Goal: Information Seeking & Learning: Learn about a topic

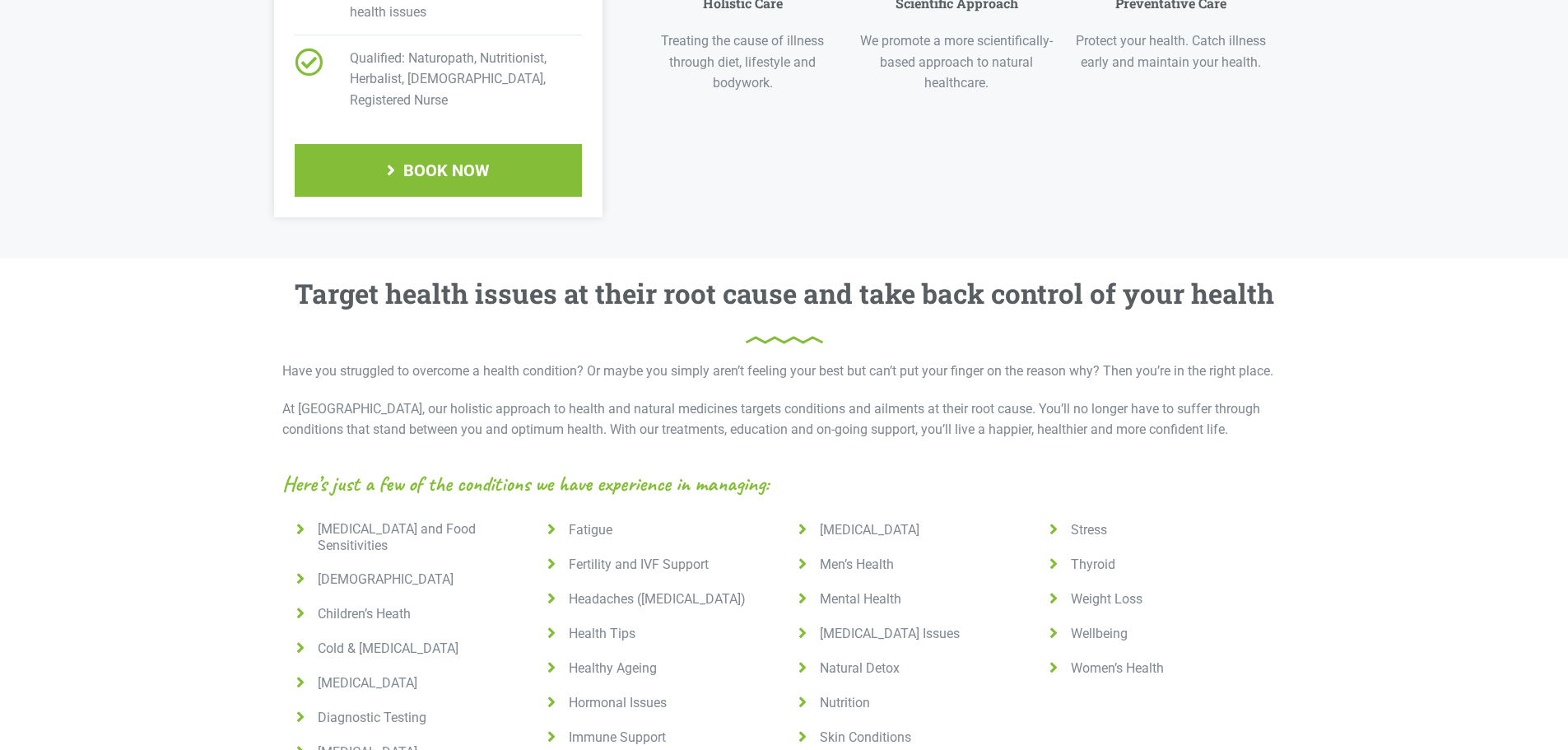
scroll to position [1070, 0]
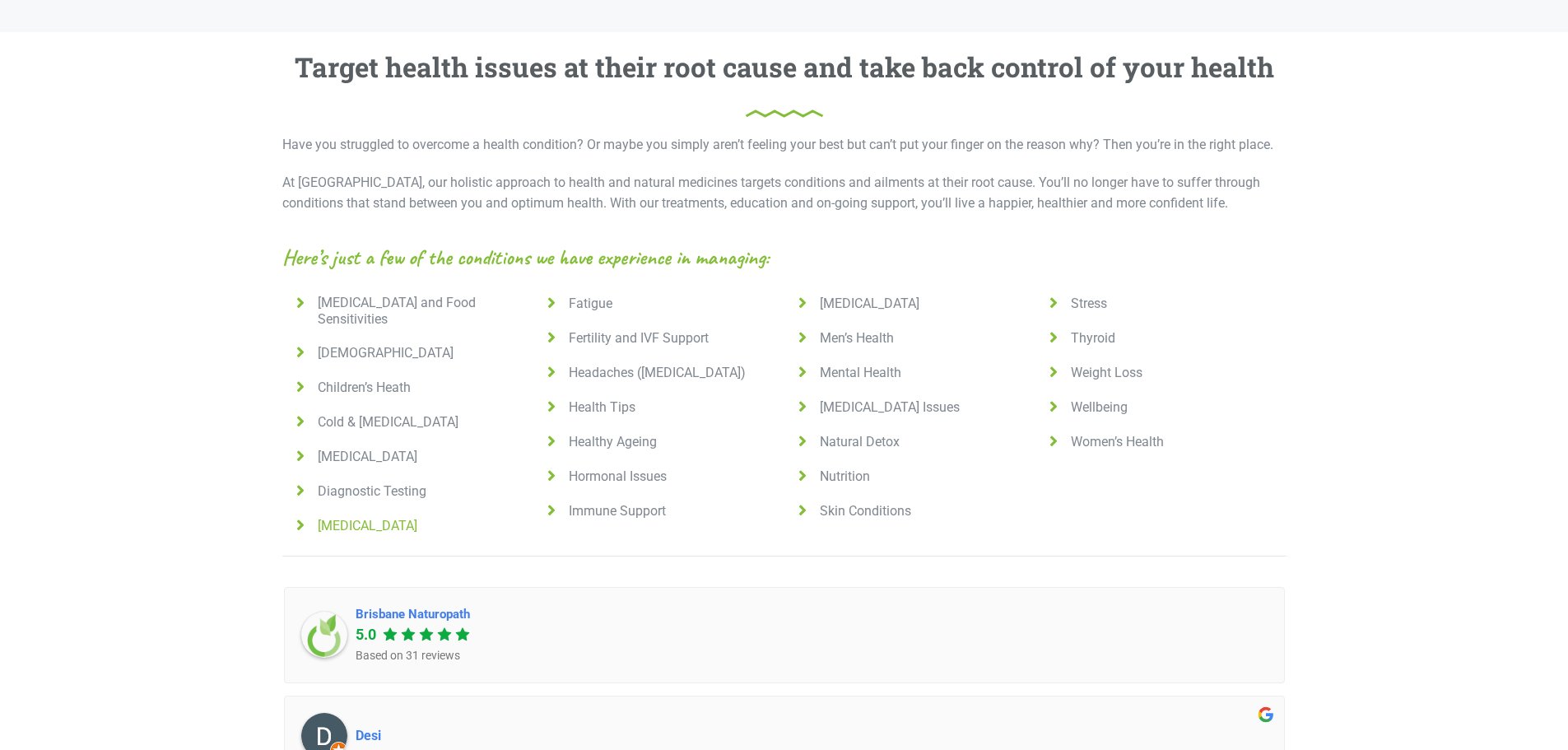
click at [367, 518] on span "[MEDICAL_DATA]" at bounding box center [364, 526] width 106 height 16
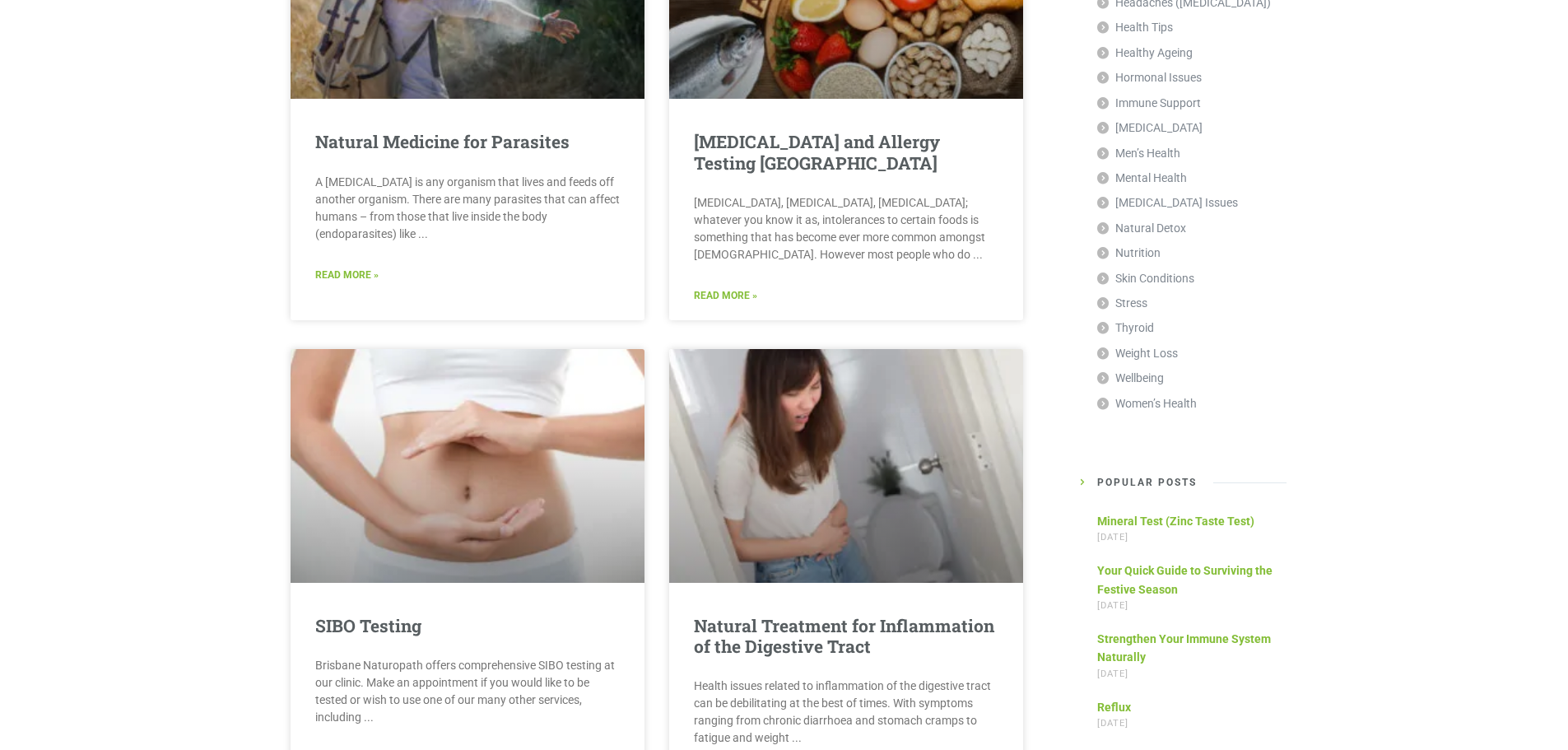
scroll to position [824, 0]
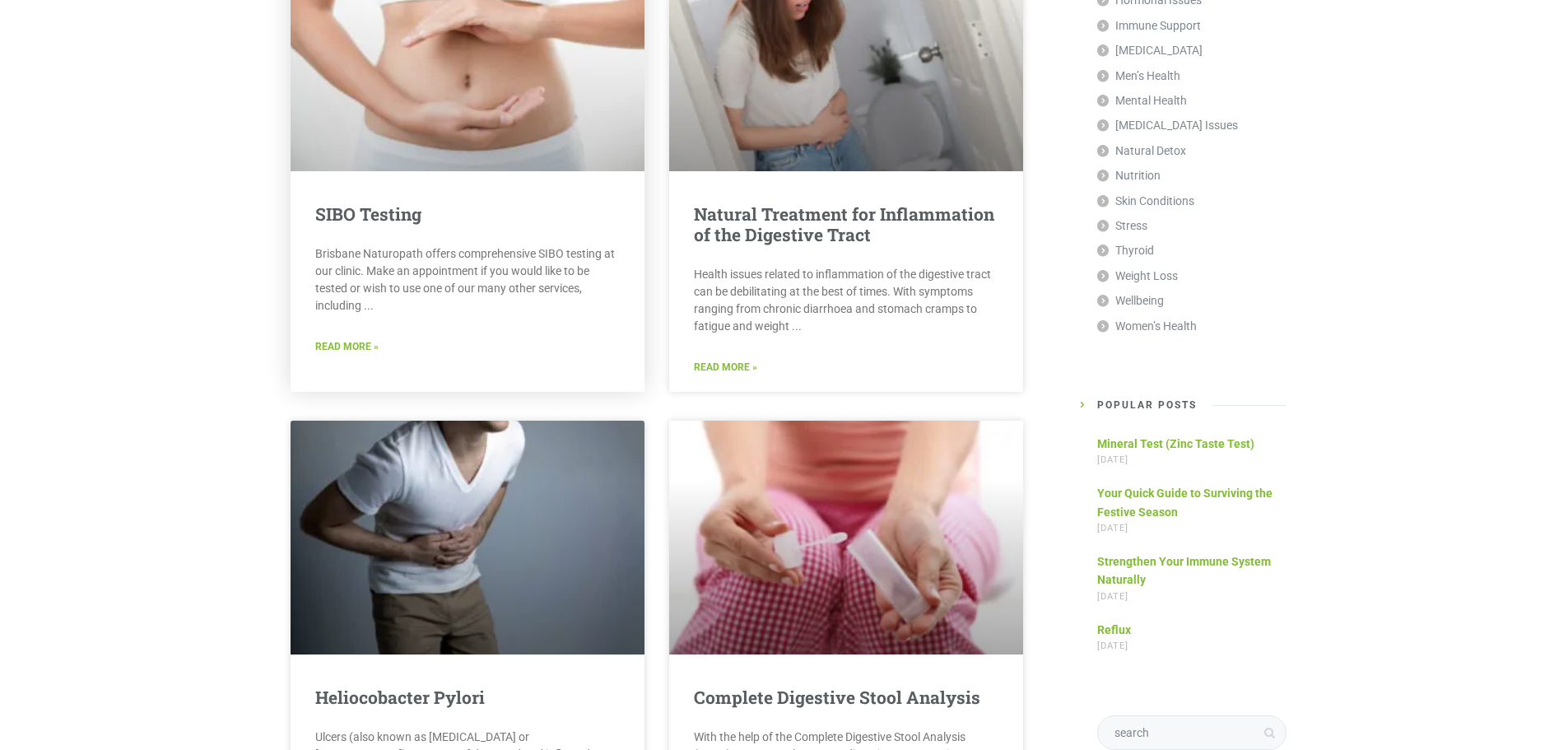
click at [448, 198] on div "SIBO Testing Brisbane Naturopath offers comprehensive SIBO testing at our clini…" at bounding box center [467, 164] width 354 height 455
click at [322, 340] on link "Read More »" at bounding box center [347, 347] width 64 height 15
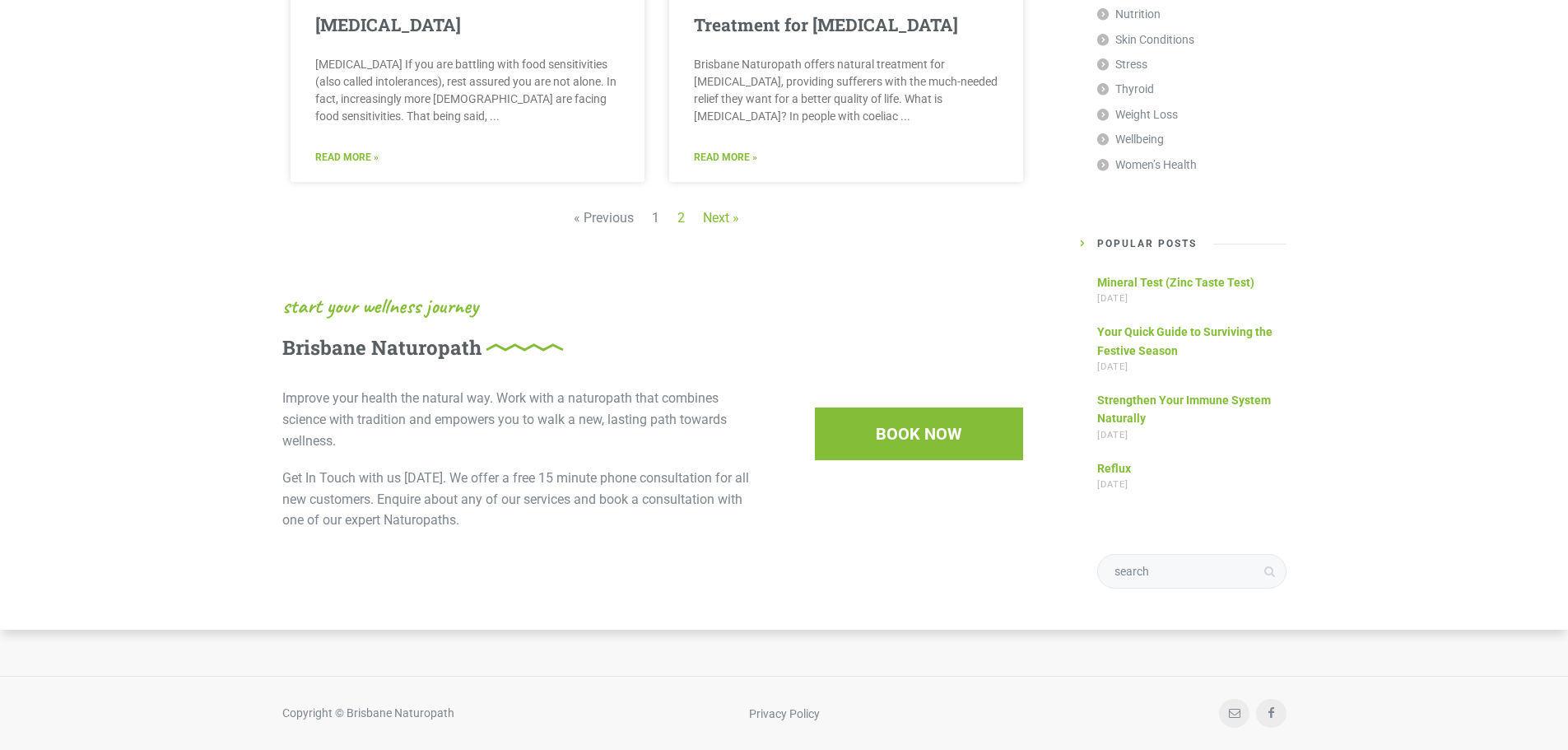
scroll to position [2471, 0]
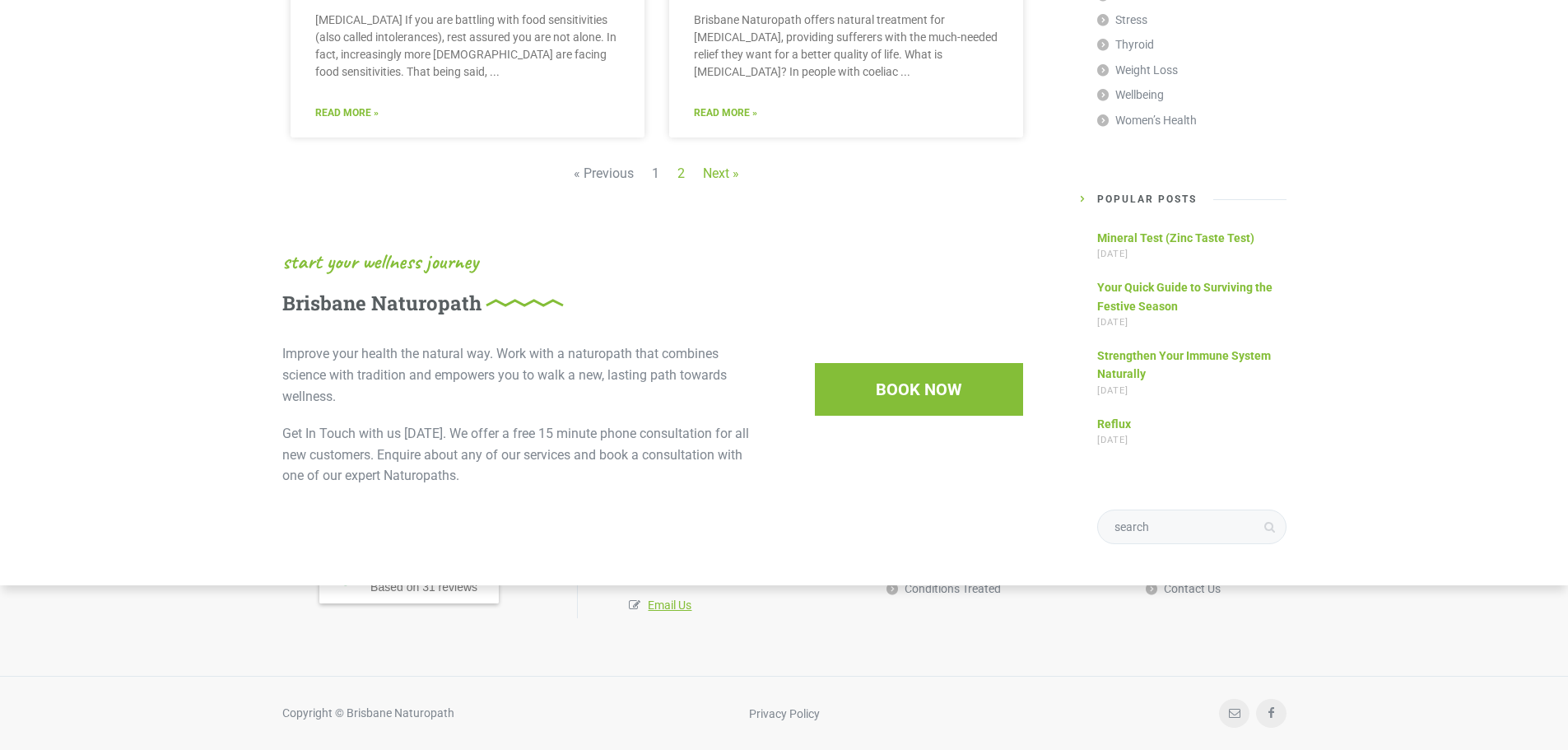
click at [688, 172] on nav "« Previous Page 1 Page 2 Next »" at bounding box center [657, 174] width 732 height 72
click at [670, 177] on nav "« Previous Page 1 Page 2 Next »" at bounding box center [657, 174] width 732 height 72
click at [674, 176] on nav "« Previous Page 1 Page 2 Next »" at bounding box center [657, 174] width 732 height 72
click at [682, 175] on link "Page 2" at bounding box center [681, 173] width 8 height 15
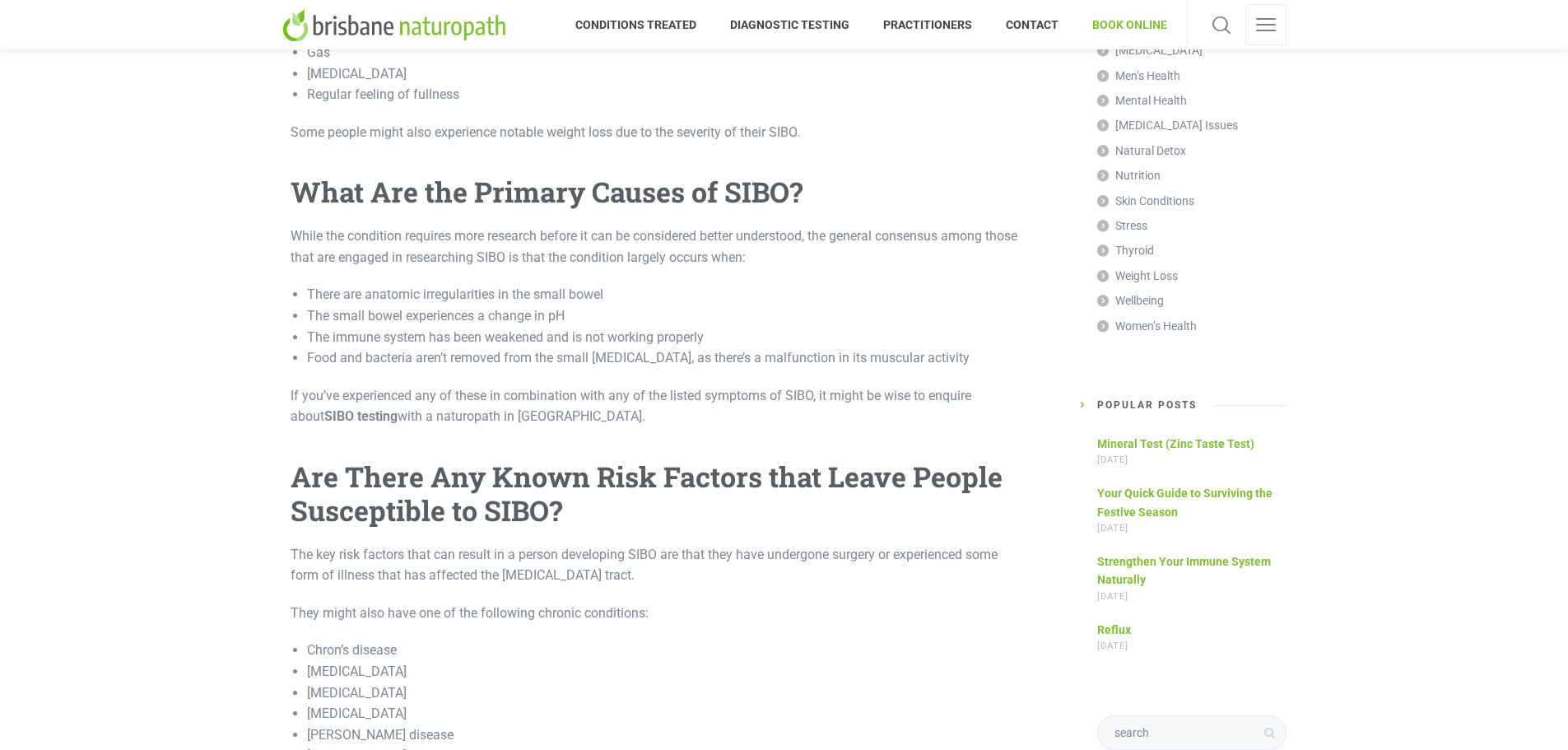
scroll to position [989, 0]
